Goal: Information Seeking & Learning: Compare options

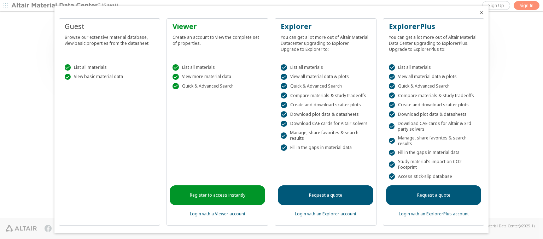
click at [479, 13] on icon "Close" at bounding box center [482, 13] width 6 height 6
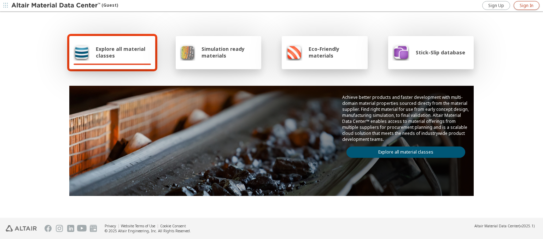
click at [526, 5] on span "Sign In" at bounding box center [527, 6] width 14 height 6
click at [56, 6] on img at bounding box center [56, 5] width 90 height 7
click at [121, 52] on span "Explore all material classes" at bounding box center [123, 52] width 55 height 13
click at [403, 151] on link "Explore all material classes" at bounding box center [405, 152] width 119 height 11
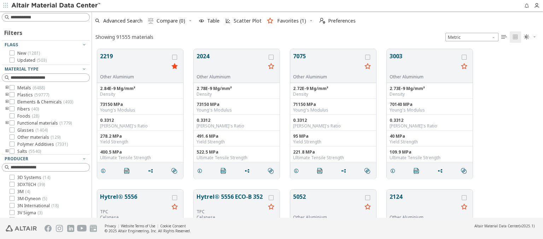
scroll to position [169, 445]
click at [175, 57] on icon "grid" at bounding box center [174, 57] width 5 height 5
click at [272, 57] on icon "grid" at bounding box center [271, 57] width 5 height 5
click at [171, 21] on span "Compare (2)" at bounding box center [171, 20] width 29 height 5
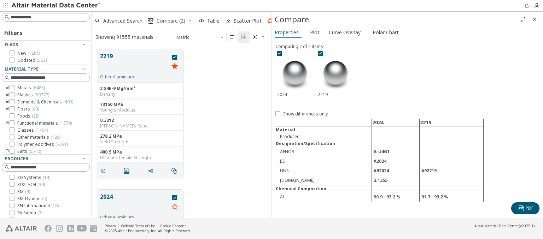
scroll to position [169, 174]
click at [344, 32] on span "Curve Overlay" at bounding box center [345, 32] width 32 height 11
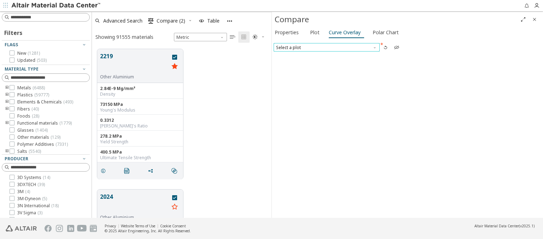
click at [326, 47] on span "Select a plot" at bounding box center [327, 47] width 106 height 8
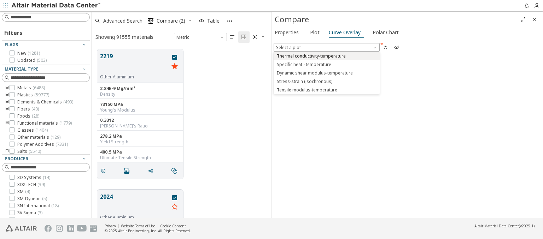
click at [326, 56] on span "Thermal conductivity-temperature" at bounding box center [311, 56] width 69 height 6
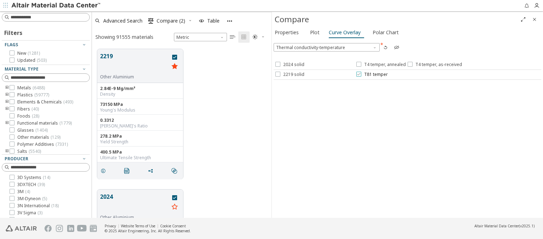
click at [358, 74] on icon at bounding box center [358, 74] width 5 height 5
click at [358, 64] on icon at bounding box center [358, 64] width 5 height 5
